Goal: Ask a question

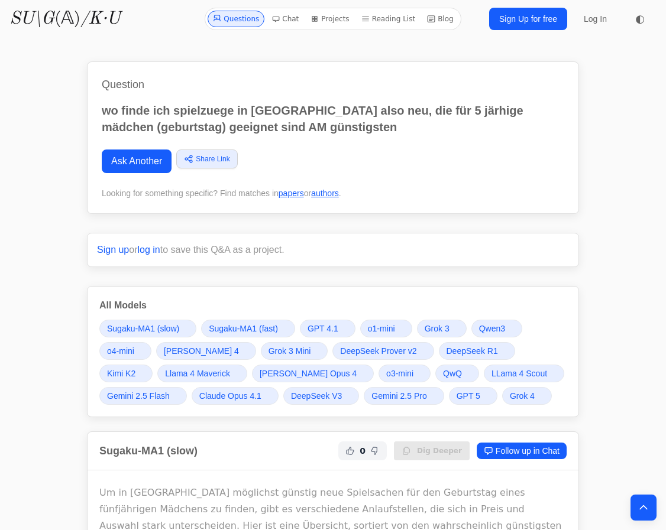
scroll to position [21123, 0]
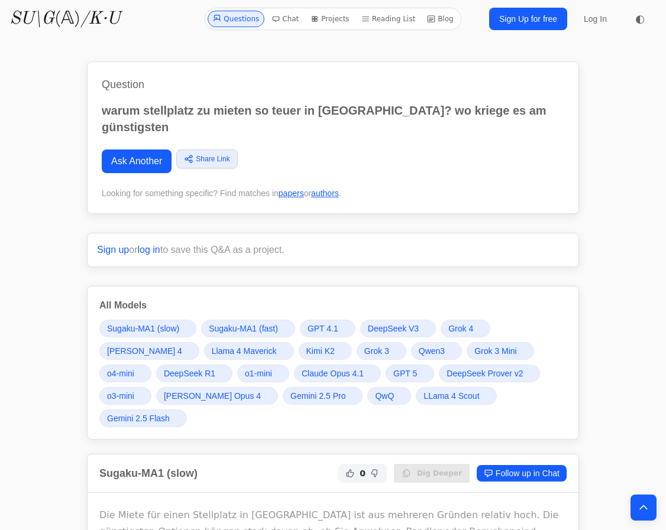
scroll to position [5406, 0]
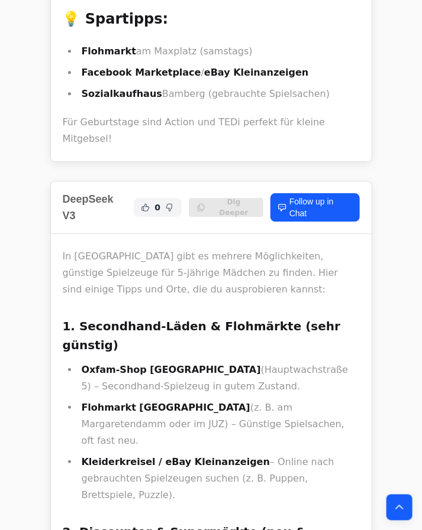
scroll to position [23865, 0]
